Goal: Communication & Community: Answer question/provide support

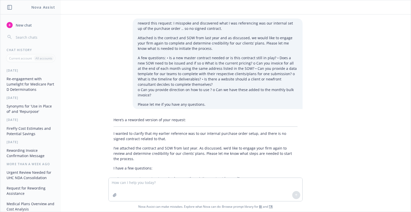
scroll to position [181, 0]
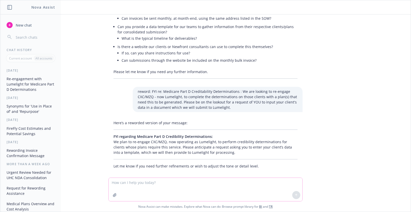
click at [112, 184] on textarea at bounding box center [206, 189] width 194 height 23
click at [120, 185] on textarea at bounding box center [206, 189] width 194 height 23
type textarea "h"
click at [119, 188] on textarea "reword comparison from expected to actual :" at bounding box center [206, 189] width 194 height 24
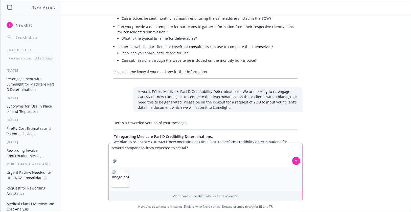
click at [184, 149] on textarea "reword comparison from expected to actual :" at bounding box center [206, 155] width 194 height 24
type textarea "reword comparison from expected to actual enrollments:"
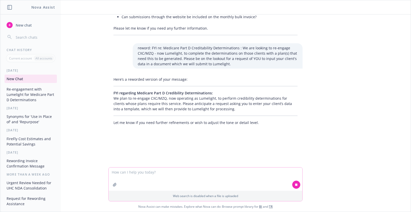
scroll to position [232, 0]
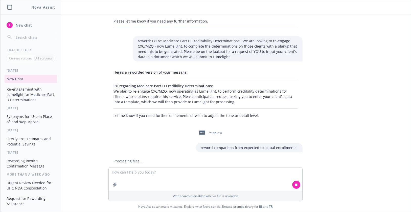
click at [134, 158] on div "Processing files..." at bounding box center [206, 160] width 194 height 5
click at [117, 171] on textarea at bounding box center [206, 178] width 194 height 23
paste textarea "Our migration assumptions: HDHP = 10% to surest EPO | 12% UMR EPO = 15% to sure…"
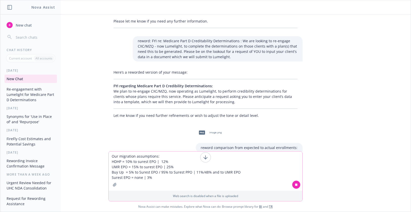
type textarea "Our migration assumptions: HDHP = 10% to surest EPO | 12% UMR EPO = 15% to sure…"
click at [205, 158] on icon at bounding box center [206, 158] width 4 height 2
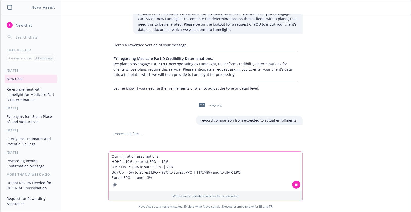
click at [168, 181] on textarea "Our migration assumptions: HDHP = 10% to surest EPO | 12% UMR EPO = 15% to sure…" at bounding box center [206, 171] width 194 height 39
click at [255, 186] on textarea "Our migration assumptions: HDHP = 10% to surest EPO | 12% UMR EPO = 15% to sure…" at bounding box center [206, 171] width 194 height 39
click at [206, 101] on div "png image.png" at bounding box center [209, 105] width 27 height 13
drag, startPoint x: 123, startPoint y: 127, endPoint x: 123, endPoint y: 137, distance: 10.1
click at [123, 142] on div at bounding box center [206, 143] width 178 height 2
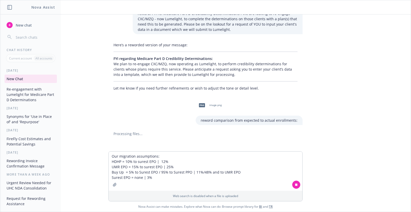
click at [122, 136] on div "reword this request: I misspoke and discovered what I was referencing was our i…" at bounding box center [205, 82] width 411 height 137
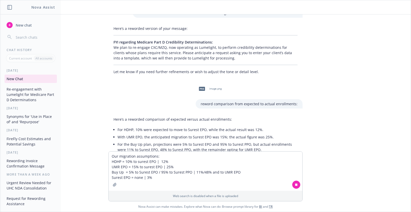
scroll to position [303, 0]
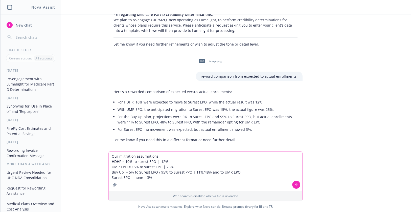
click at [155, 178] on textarea "Our migration assumptions: HDHP = 10% to surest EPO | 12% UMR EPO = 15% to sure…" at bounding box center [206, 171] width 194 height 39
drag, startPoint x: 153, startPoint y: 179, endPoint x: 105, endPoint y: 153, distance: 54.6
click at [105, 152] on div "Our migration assumptions: HDHP = 10% to surest EPO | 12% UMR EPO = 15% to sure…" at bounding box center [205, 181] width 411 height 60
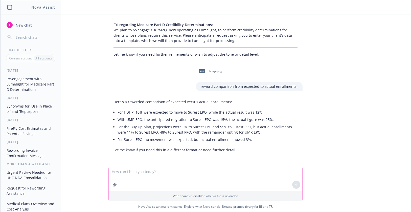
scroll to position [288, 0]
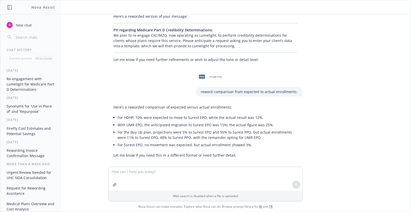
click at [167, 141] on li "For Surest EPO, no movement was expected, but actual enrollment showed 3%." at bounding box center [208, 144] width 180 height 7
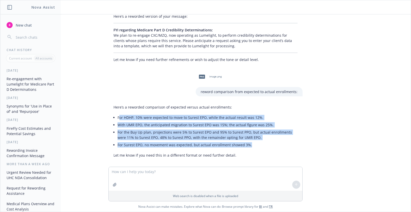
drag, startPoint x: 115, startPoint y: 112, endPoint x: 130, endPoint y: 107, distance: 16.0
click at [249, 141] on ul "For HDHP, 10% were expected to move to Surest EPO, while the actual result was …" at bounding box center [208, 131] width 180 height 35
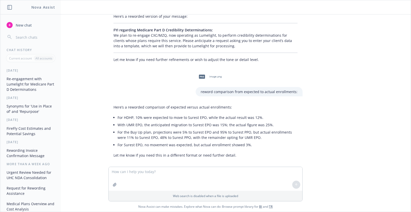
drag, startPoint x: 108, startPoint y: 97, endPoint x: 112, endPoint y: 103, distance: 6.7
click at [109, 102] on div "Here’s a reworded comparison of expected versus actual enrollments: For HDHP, 1…" at bounding box center [206, 130] width 194 height 57
click at [118, 114] on li "For HDHP, 10% were expected to move to Surest EPO, while the actual result was …" at bounding box center [208, 117] width 180 height 7
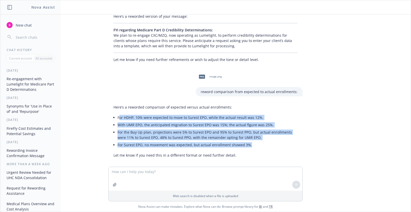
drag, startPoint x: 115, startPoint y: 112, endPoint x: 253, endPoint y: 143, distance: 141.7
click at [252, 144] on div "Here’s a reworded comparison of expected versus actual enrollments: For HDHP, 1…" at bounding box center [206, 130] width 194 height 57
copy ul "or HDHP, 10% were expected to move to Surest EPO, while the actual result was 1…"
